Goal: Find specific page/section: Find specific page/section

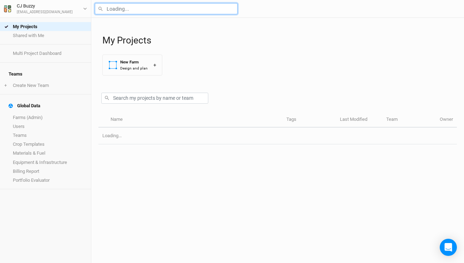
click at [150, 12] on input "text" at bounding box center [166, 8] width 143 height 11
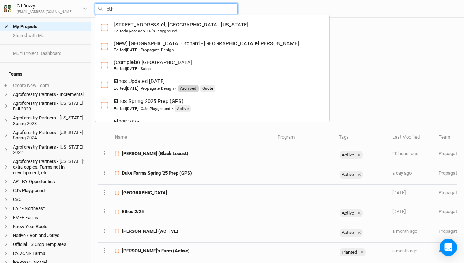
type input "etho"
type input "ethos Updated 11-15-24"
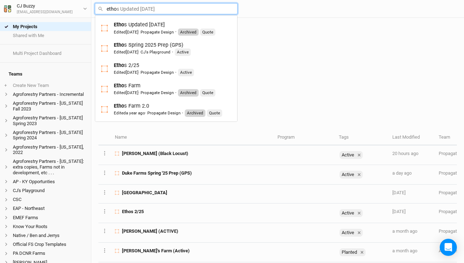
type input "ethos"
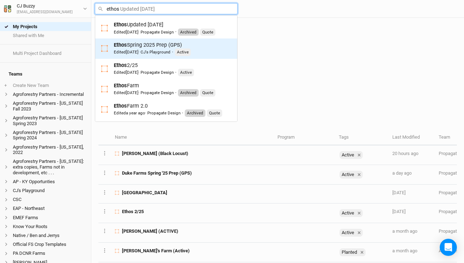
click at [153, 43] on div "Ethos Spring 2025 Prep (GPS) Edited 4 months ago · CJ's Playground · Active" at bounding box center [152, 48] width 77 height 15
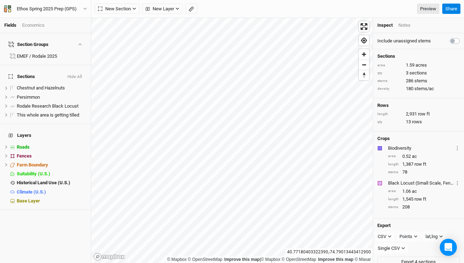
click at [318, 252] on div "© Mapbox © OpenStreetMap Improve this map | © Mapbox © OpenStreetMap Improve th…" at bounding box center [231, 140] width 281 height 245
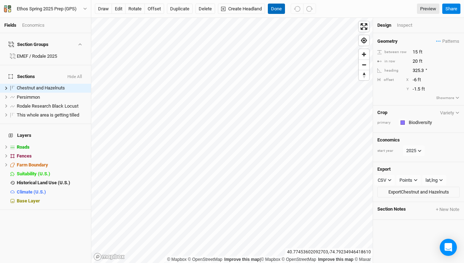
click at [279, 7] on button "Done" at bounding box center [276, 9] width 17 height 11
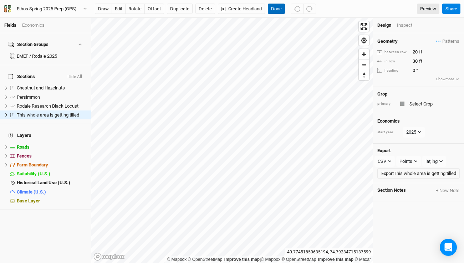
click at [281, 9] on button "Done" at bounding box center [276, 9] width 17 height 11
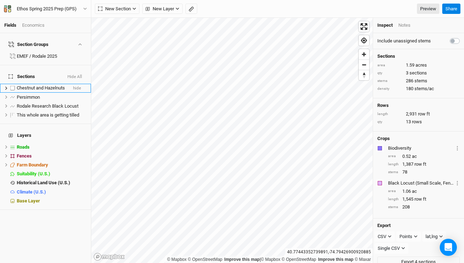
click at [52, 85] on span "Chestnut and Hazelnuts" at bounding box center [41, 87] width 48 height 5
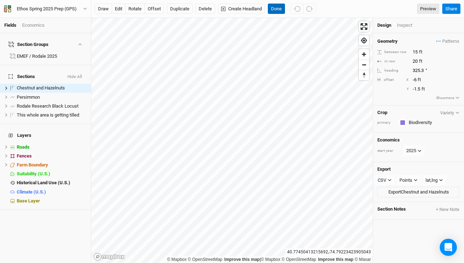
click at [276, 8] on button "Done" at bounding box center [276, 9] width 17 height 11
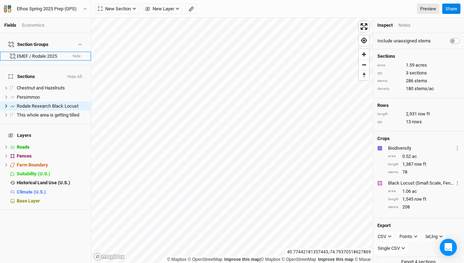
click at [51, 53] on div "EMEF / Rodale 2025" at bounding box center [42, 56] width 50 height 6
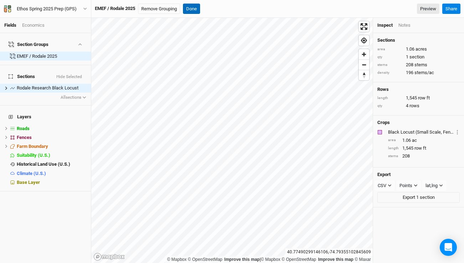
click at [200, 7] on button "Done" at bounding box center [191, 9] width 17 height 11
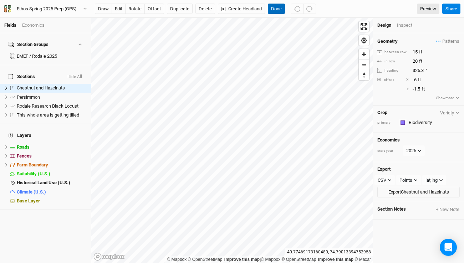
click at [275, 8] on button "Done" at bounding box center [276, 9] width 17 height 11
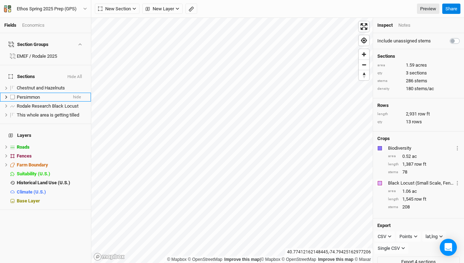
click at [47, 94] on div "Persimmon" at bounding box center [42, 97] width 51 height 6
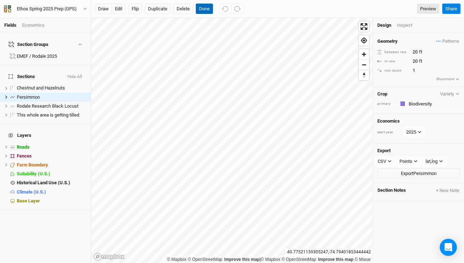
click at [206, 8] on button "Done" at bounding box center [204, 9] width 17 height 11
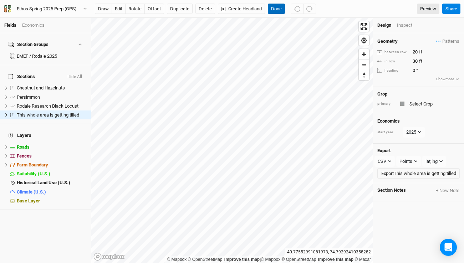
click at [279, 11] on button "Done" at bounding box center [276, 9] width 17 height 11
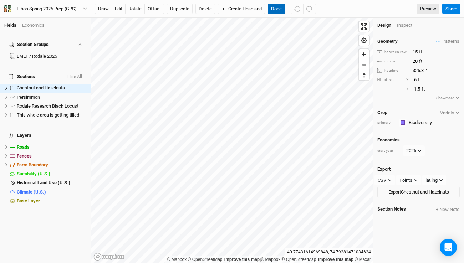
click at [282, 6] on button "Done" at bounding box center [276, 9] width 17 height 11
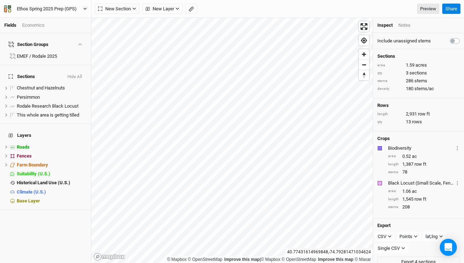
click at [31, 6] on div "Ethos Spring 2025 Prep (GPS)" at bounding box center [47, 8] width 60 height 7
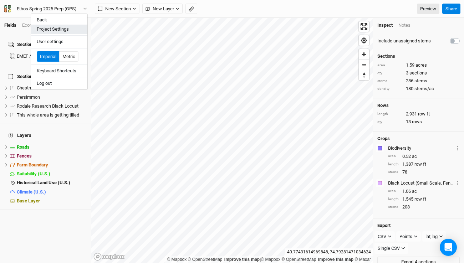
click at [47, 29] on button "Project Settings" at bounding box center [59, 29] width 56 height 9
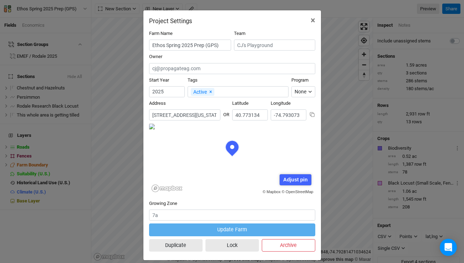
scroll to position [36, 83]
click at [202, 112] on input "177 West Mill Road, Long Valley, New Jersey 07853, United States" at bounding box center [184, 114] width 71 height 11
click at [313, 19] on span "×" at bounding box center [312, 20] width 5 height 10
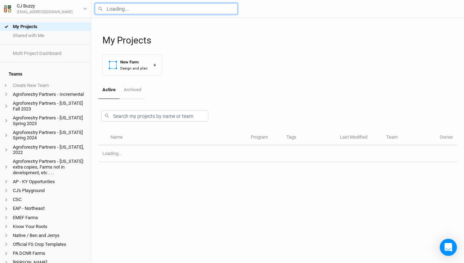
click at [121, 10] on input "text" at bounding box center [166, 8] width 143 height 11
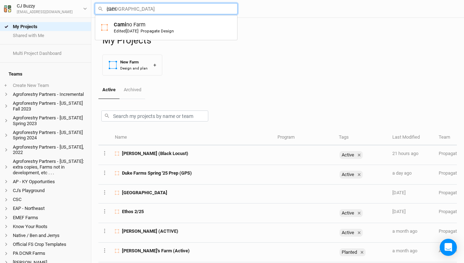
type input "cami"
type input "[GEOGRAPHIC_DATA]"
type input "camino"
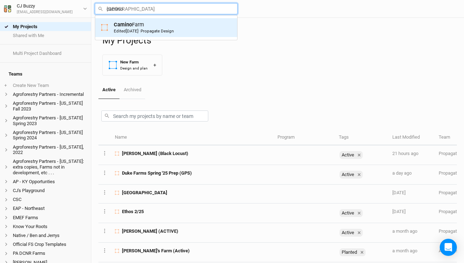
click at [138, 21] on div "Camino Farm Edited [DATE] · Propagate Design" at bounding box center [144, 27] width 60 height 13
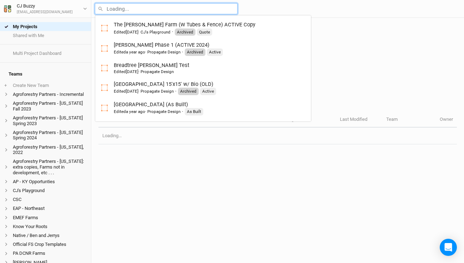
click at [146, 9] on input "text" at bounding box center [166, 8] width 143 height 11
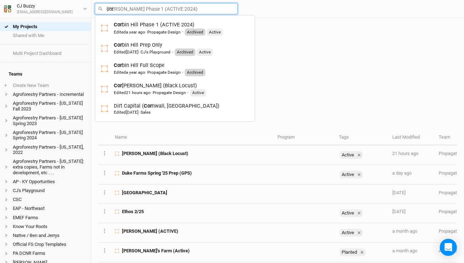
type input "corb"
type input "corbin Hill Phase 1 (ACTIVE 2024)"
type input "corbi"
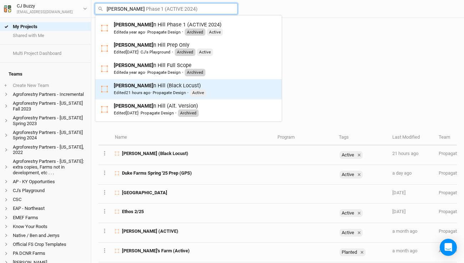
click at [146, 89] on div "Edited 21 hours ago · Propagate Design · Active" at bounding box center [160, 92] width 92 height 7
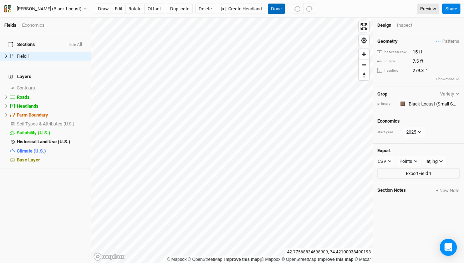
click at [277, 11] on button "Done" at bounding box center [276, 9] width 17 height 11
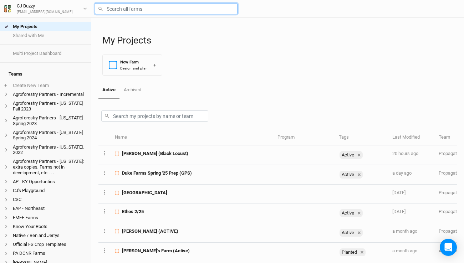
click at [129, 9] on input "text" at bounding box center [166, 8] width 143 height 11
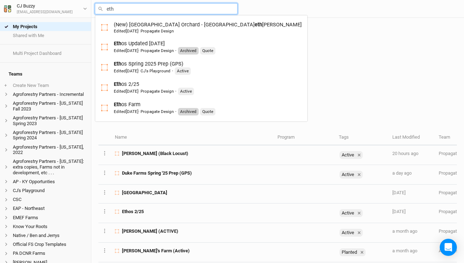
type input "etho"
type input "ethos Updated [DATE]"
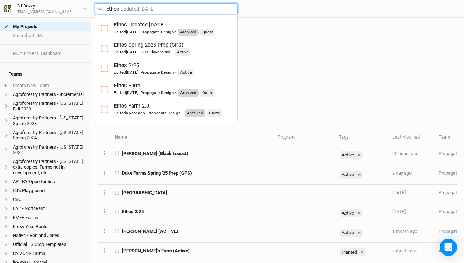
type input "ethos"
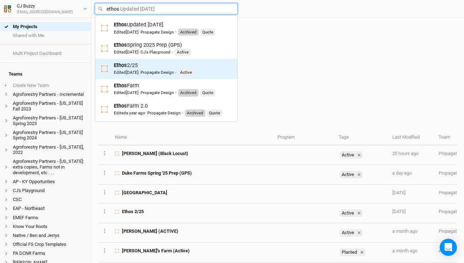
click at [138, 71] on span "[DATE]" at bounding box center [132, 72] width 12 height 5
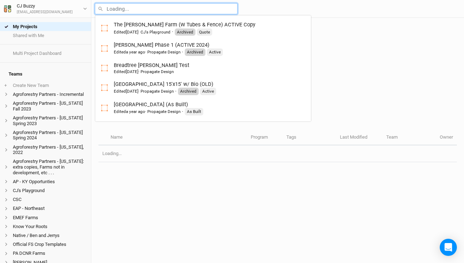
click at [128, 14] on input "text" at bounding box center [166, 8] width 143 height 11
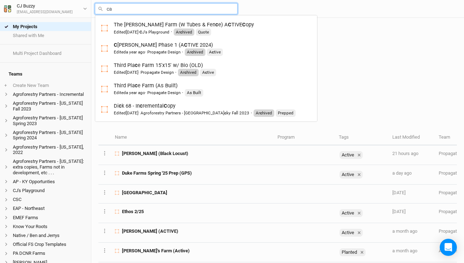
type input "cam"
type input "[GEOGRAPHIC_DATA]"
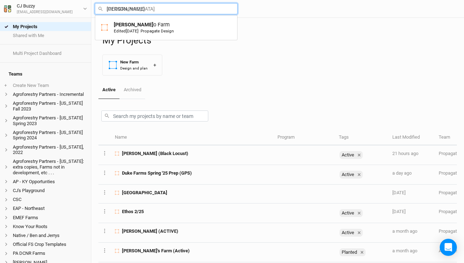
type input "camino"
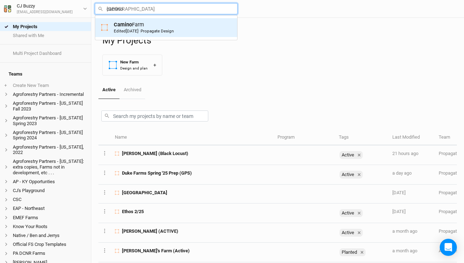
click at [132, 27] on div "Camino Farm Edited [DATE] · Propagate Design" at bounding box center [144, 27] width 60 height 13
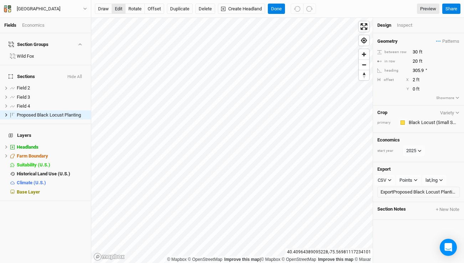
click at [117, 7] on button "edit" at bounding box center [119, 9] width 14 height 11
click at [276, 12] on button "Done" at bounding box center [276, 9] width 17 height 11
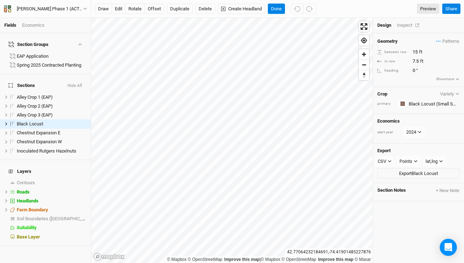
click at [400, 27] on div "Inspect" at bounding box center [409, 25] width 25 height 6
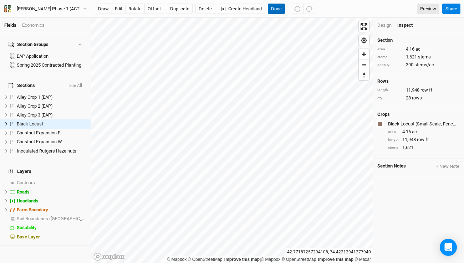
click at [278, 10] on button "Done" at bounding box center [276, 9] width 17 height 11
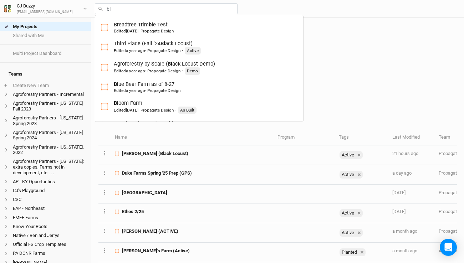
type input "blo"
type input "bloom Farm"
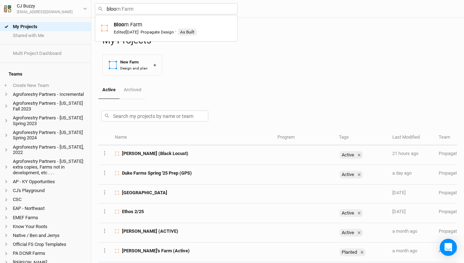
type input "bloom"
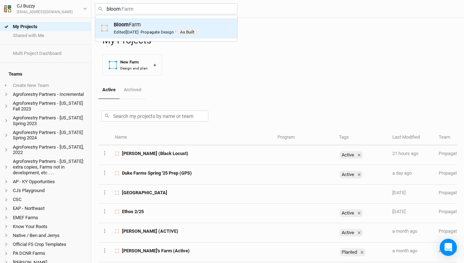
click at [136, 32] on span "[DATE]" at bounding box center [132, 32] width 12 height 5
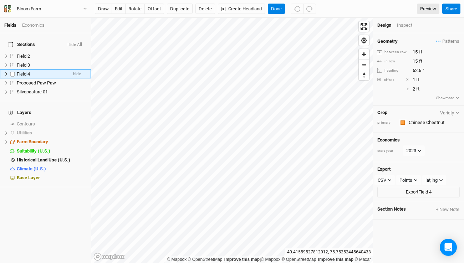
click at [6, 72] on icon at bounding box center [6, 74] width 4 height 4
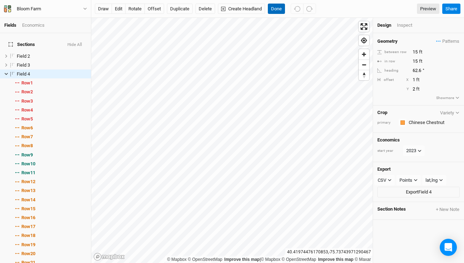
click at [280, 10] on button "Done" at bounding box center [276, 9] width 17 height 11
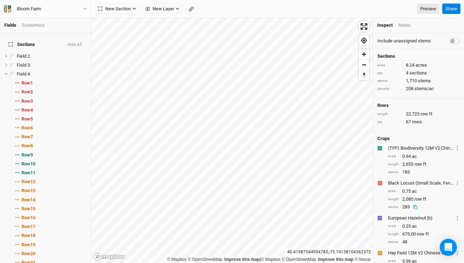
scroll to position [8, 0]
